Goal: Task Accomplishment & Management: Complete application form

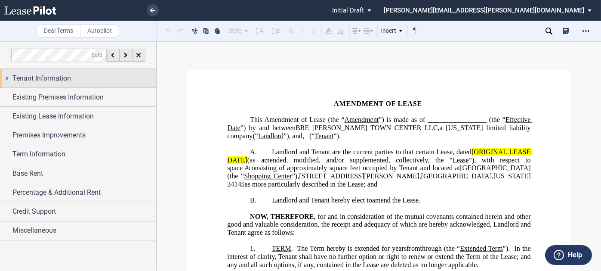
click at [86, 75] on div "Tenant Information" at bounding box center [84, 78] width 144 height 10
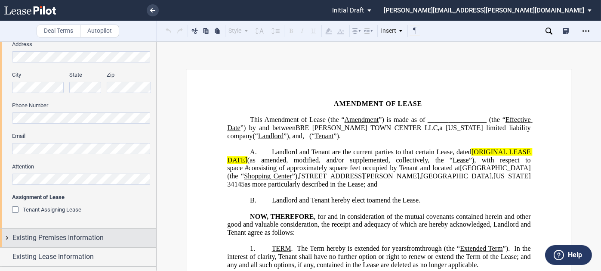
scroll to position [258, 0]
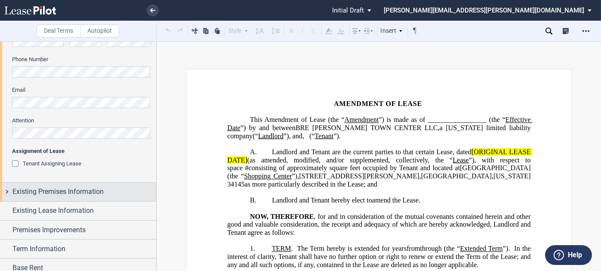
click at [63, 188] on span "Existing Premises Information" at bounding box center [57, 191] width 91 height 10
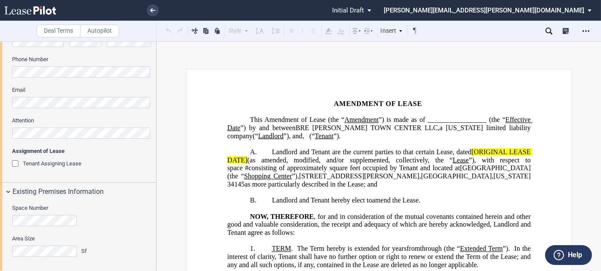
scroll to position [390, 0]
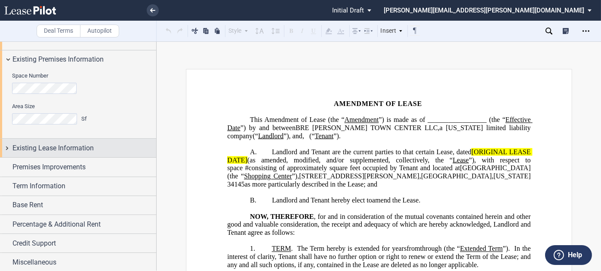
click at [68, 153] on div "Existing Lease Information" at bounding box center [78, 148] width 156 height 19
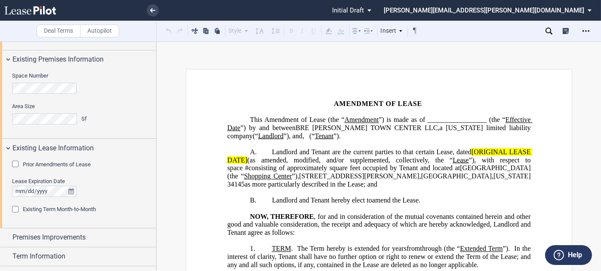
click at [59, 163] on span "Prior Amendments of Lease" at bounding box center [57, 164] width 68 height 6
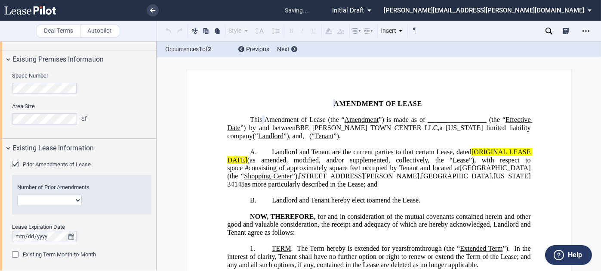
click at [64, 201] on select "1 2 3 4 5 6 7 8 9 10 11 12" at bounding box center [49, 200] width 65 height 11
select select "number:3"
click at [17, 195] on select "1 2 3 4 5 6 7 8 9 10 11 12" at bounding box center [49, 200] width 65 height 11
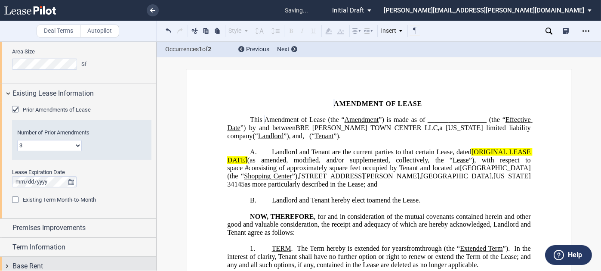
scroll to position [476, 0]
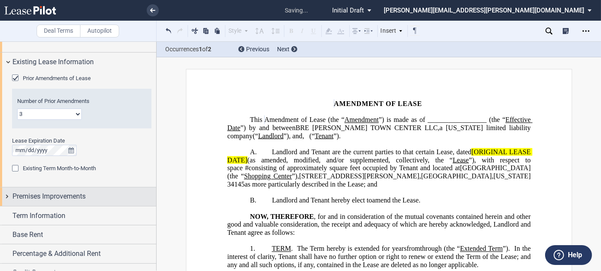
click at [59, 201] on div "Premises Improvements" at bounding box center [78, 196] width 156 height 19
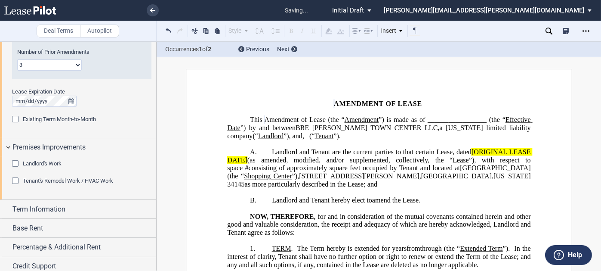
scroll to position [548, 0]
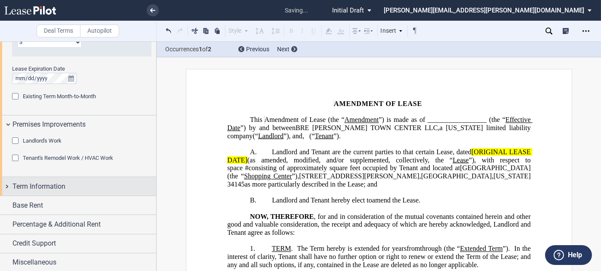
click at [66, 181] on div "Term Information" at bounding box center [84, 186] width 144 height 10
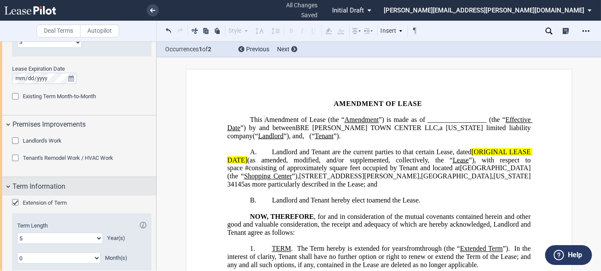
scroll to position [673, 0]
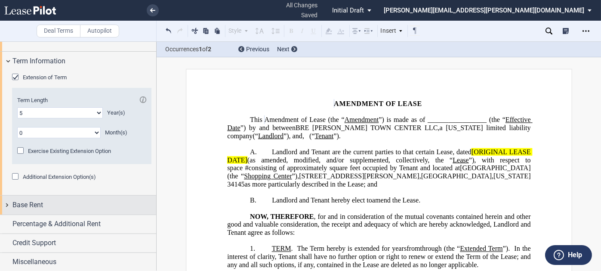
click at [64, 207] on div "Base Rent" at bounding box center [84, 205] width 144 height 10
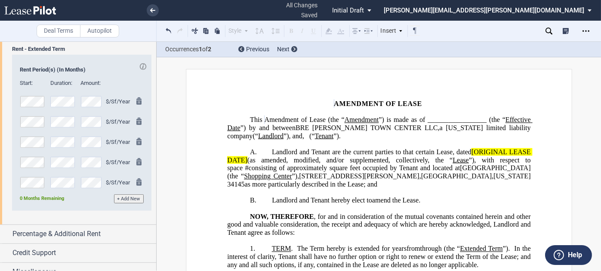
scroll to position [855, 0]
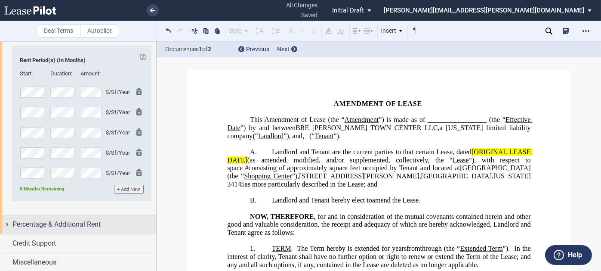
click at [50, 224] on span "Percentage & Additional Rent" at bounding box center [56, 224] width 88 height 10
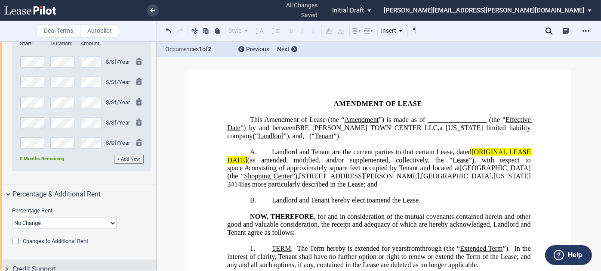
scroll to position [911, 0]
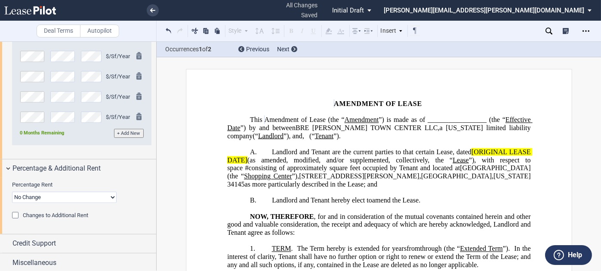
click at [56, 195] on select "No Change Add Percentage Rent Reset Breakpoint" at bounding box center [64, 197] width 105 height 11
select select "reset"
click at [12, 192] on select "No Change Add Percentage Rent Reset Breakpoint" at bounding box center [64, 197] width 105 height 11
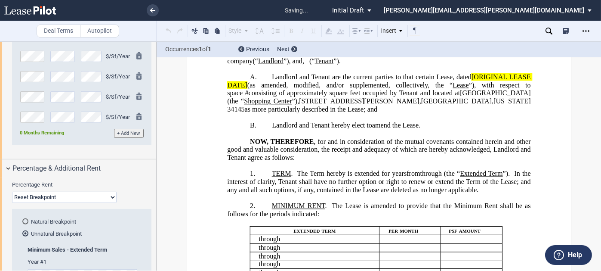
scroll to position [264, 0]
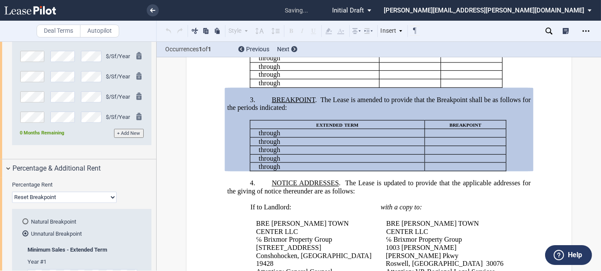
click at [52, 219] on md-radio-button "Natural Breakpoint" at bounding box center [84, 221] width 124 height 8
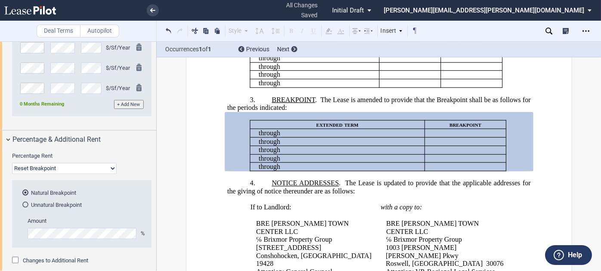
scroll to position [955, 0]
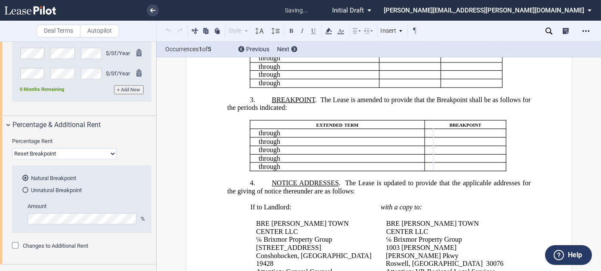
click at [122, 238] on div "Natural Breakpoint Unnatural Breakpoint Amount % Minimum Sales - Extended Term …" at bounding box center [81, 205] width 139 height 74
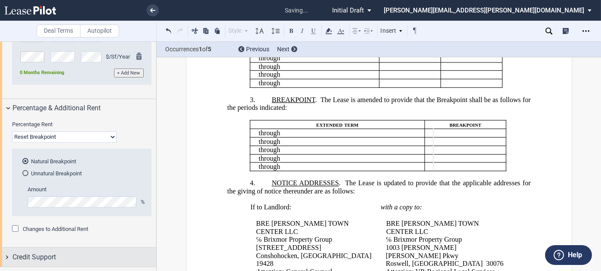
scroll to position [985, 0]
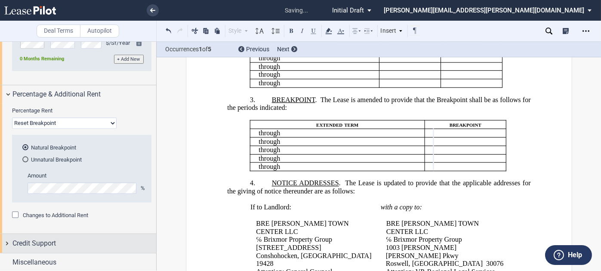
click at [96, 241] on div "Credit Support" at bounding box center [84, 243] width 144 height 10
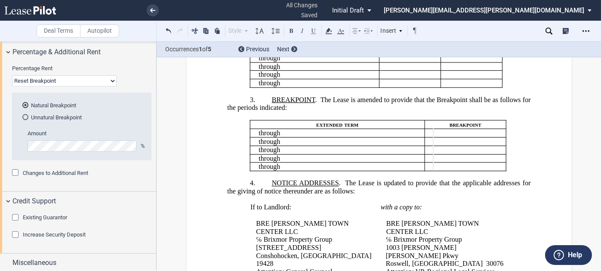
drag, startPoint x: 49, startPoint y: 216, endPoint x: 125, endPoint y: 235, distance: 77.9
click at [49, 216] on span "Existing Guarantor" at bounding box center [45, 217] width 44 height 6
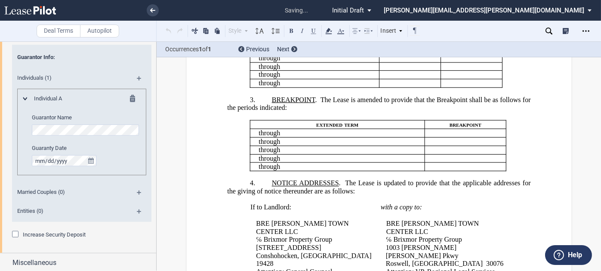
scroll to position [1007, 0]
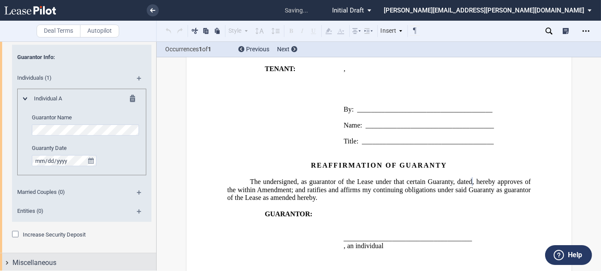
click at [55, 257] on span "Miscellaneous" at bounding box center [34, 262] width 44 height 10
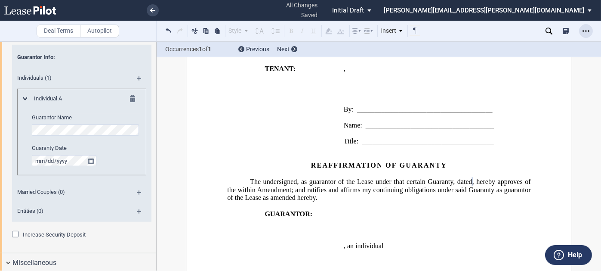
click at [587, 27] on div "Open Lease options menu" at bounding box center [586, 31] width 14 height 14
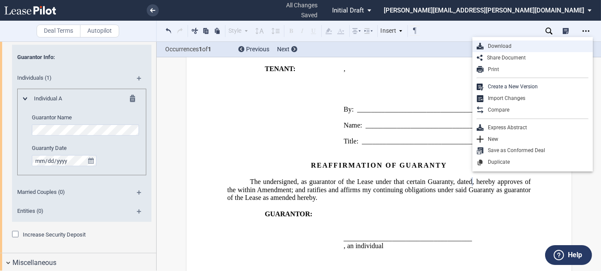
click at [499, 44] on div "Download" at bounding box center [536, 46] width 105 height 7
